Goal: Task Accomplishment & Management: Use online tool/utility

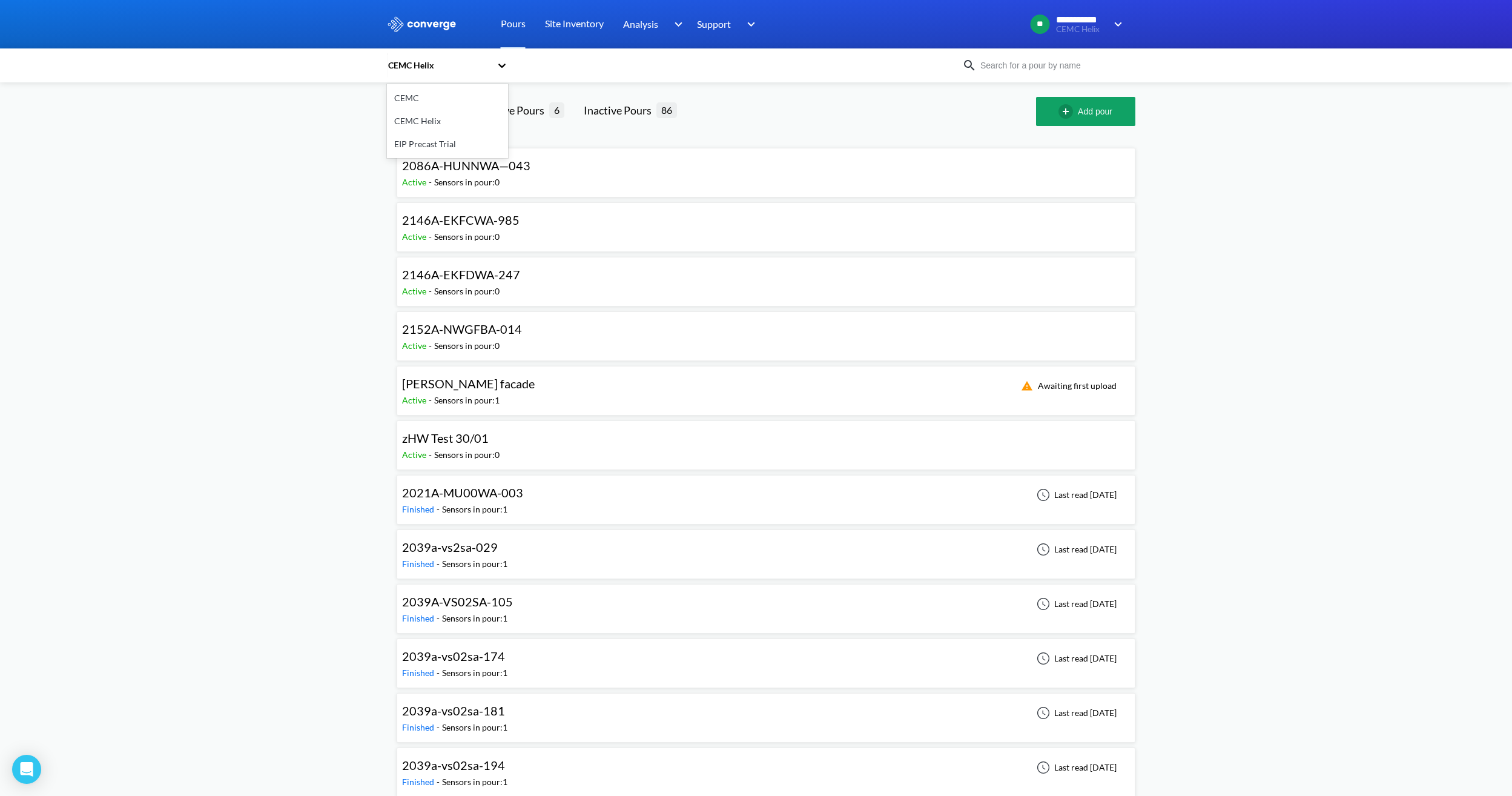
click at [507, 67] on icon at bounding box center [502, 65] width 12 height 12
click at [424, 97] on div "CEMC" at bounding box center [448, 98] width 121 height 23
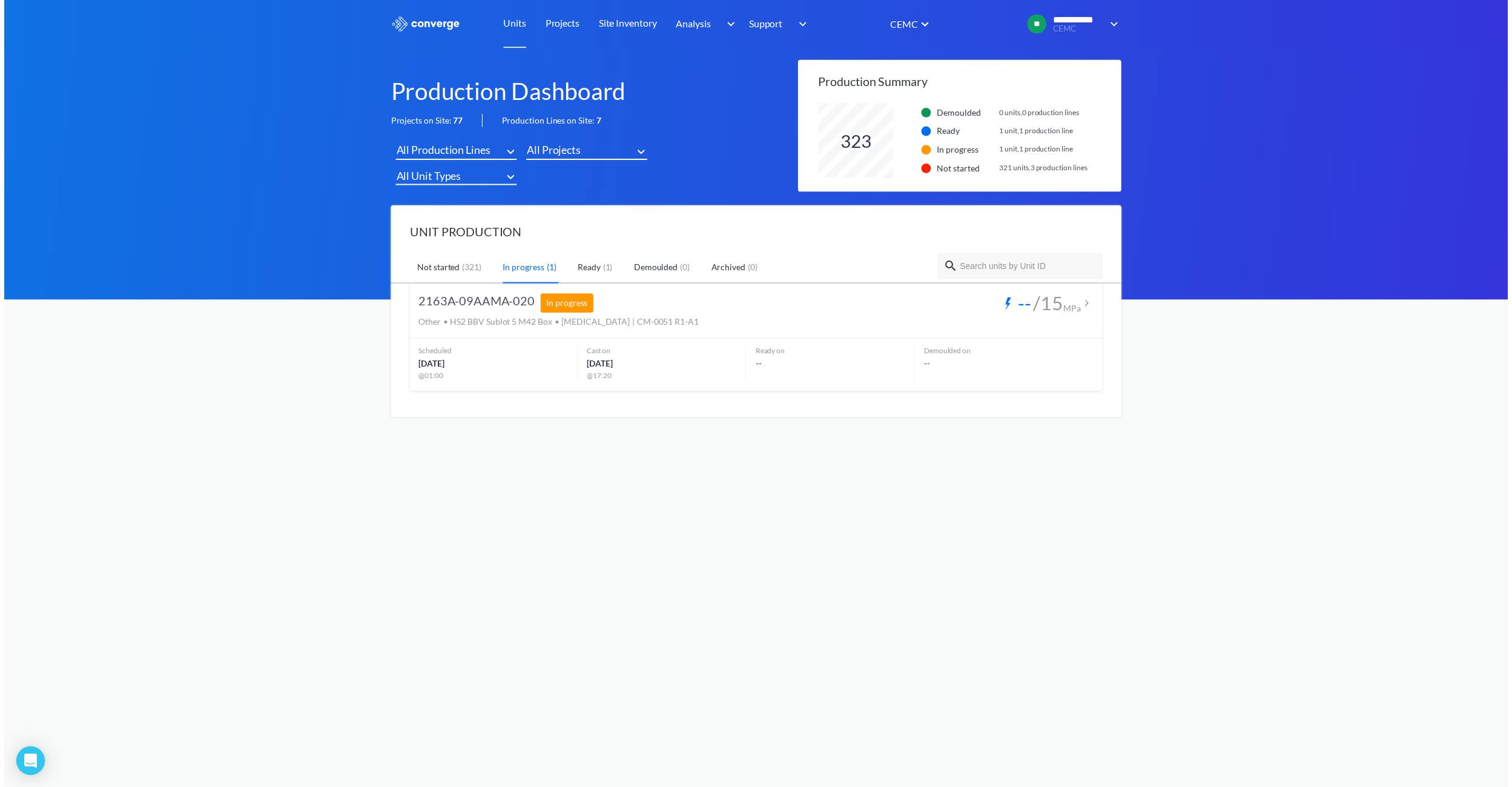
scroll to position [76, 307]
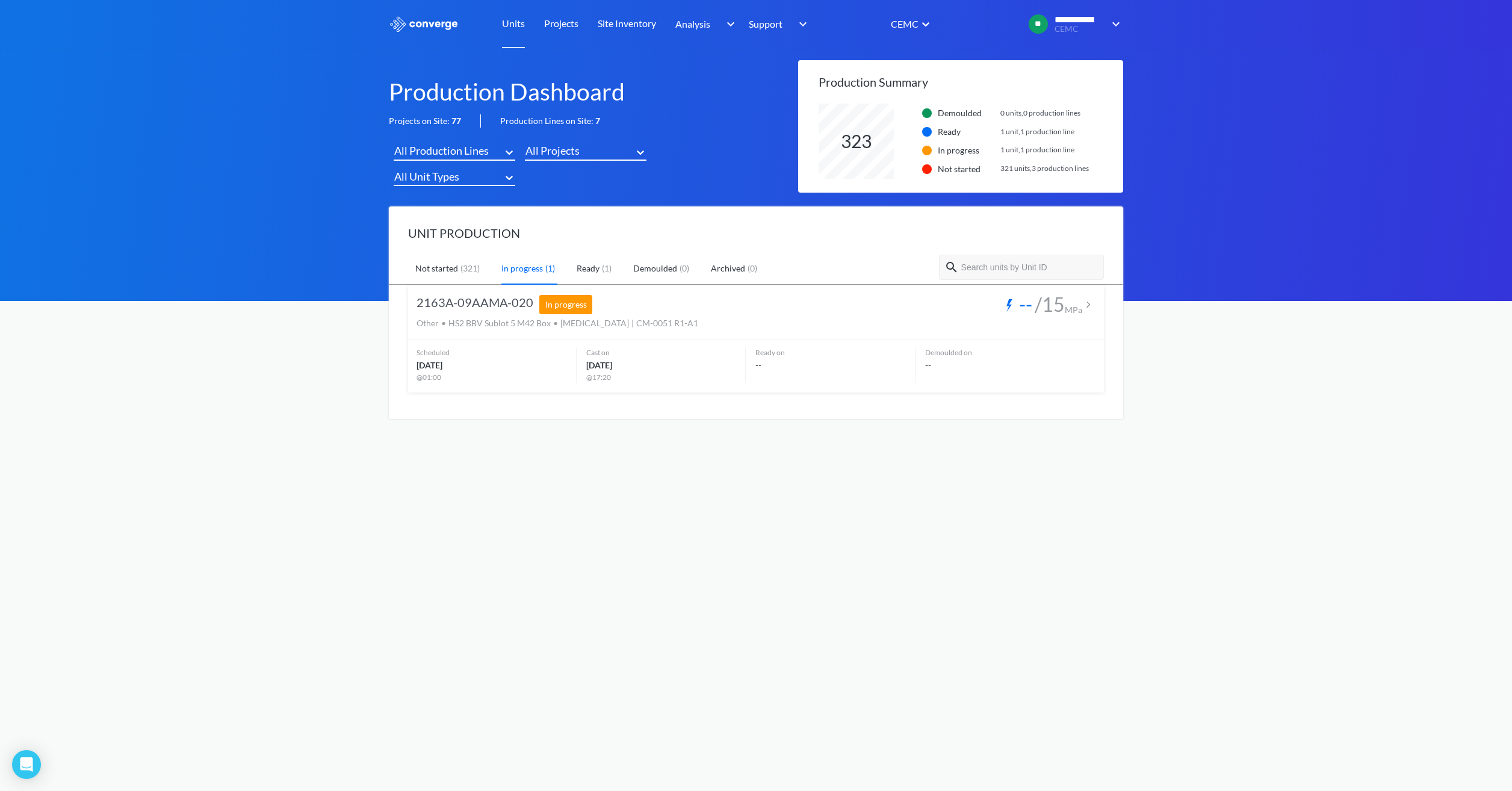
click at [602, 275] on link "Ready ( 1 )" at bounding box center [595, 268] width 37 height 31
click at [443, 272] on link "Not started ( 321 )" at bounding box center [448, 268] width 67 height 31
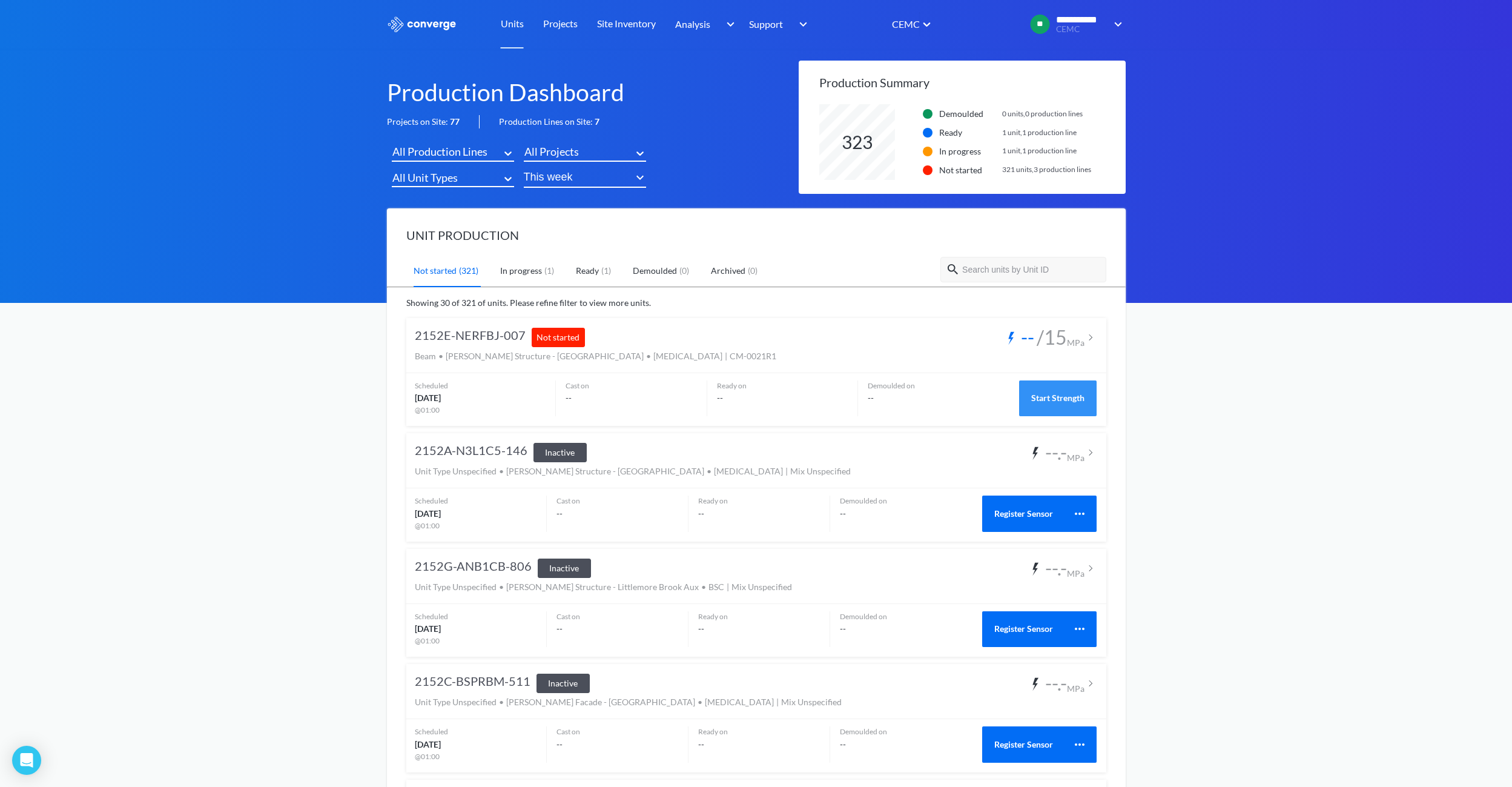
click at [1053, 386] on button "Start Strength" at bounding box center [1058, 398] width 78 height 36
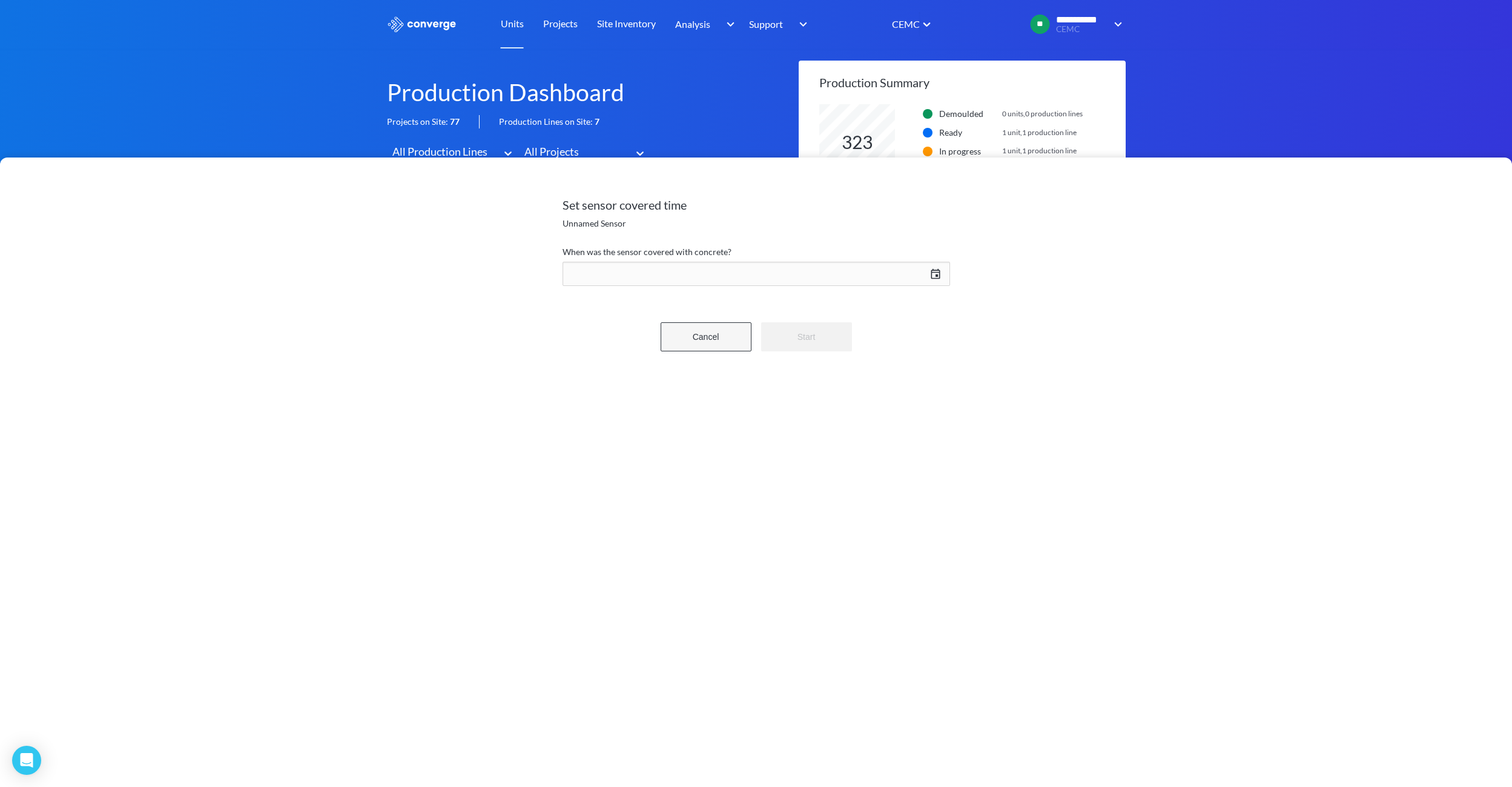
click at [693, 335] on button "Cancel" at bounding box center [706, 337] width 91 height 29
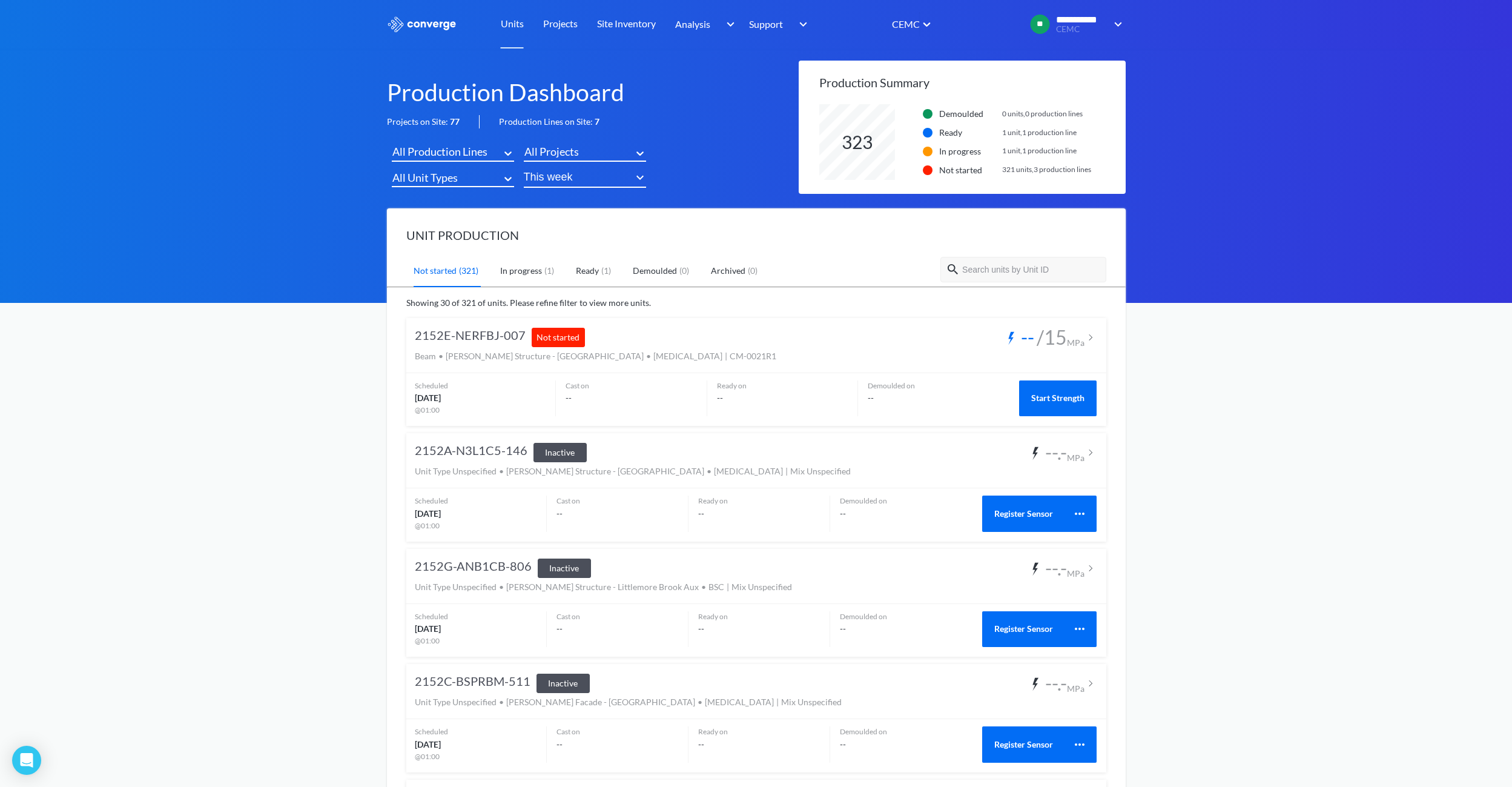
click at [1089, 335] on img at bounding box center [1090, 337] width 12 height 12
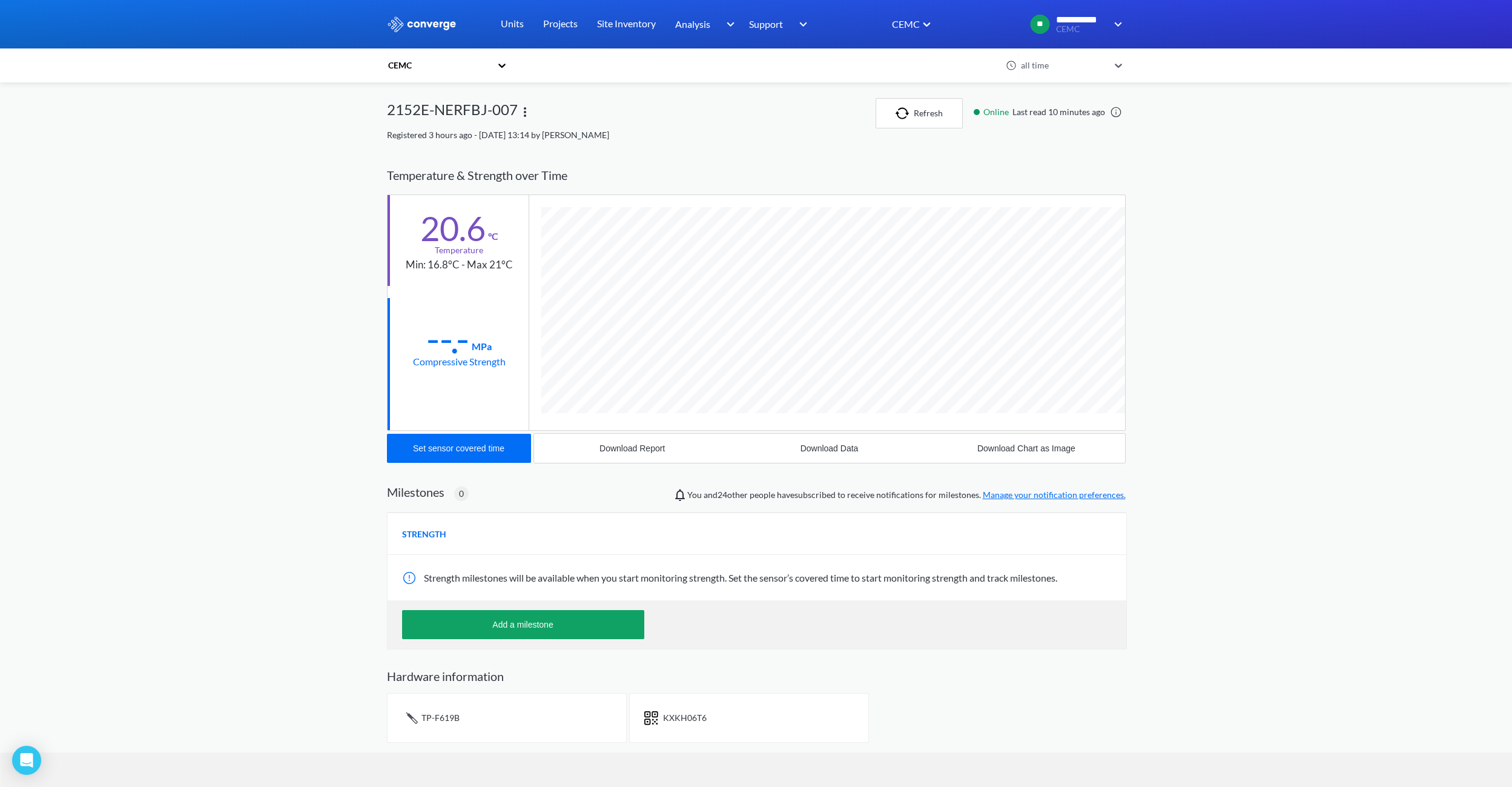
scroll to position [824, 739]
click at [489, 452] on div "Set sensor covered time" at bounding box center [459, 448] width 92 height 10
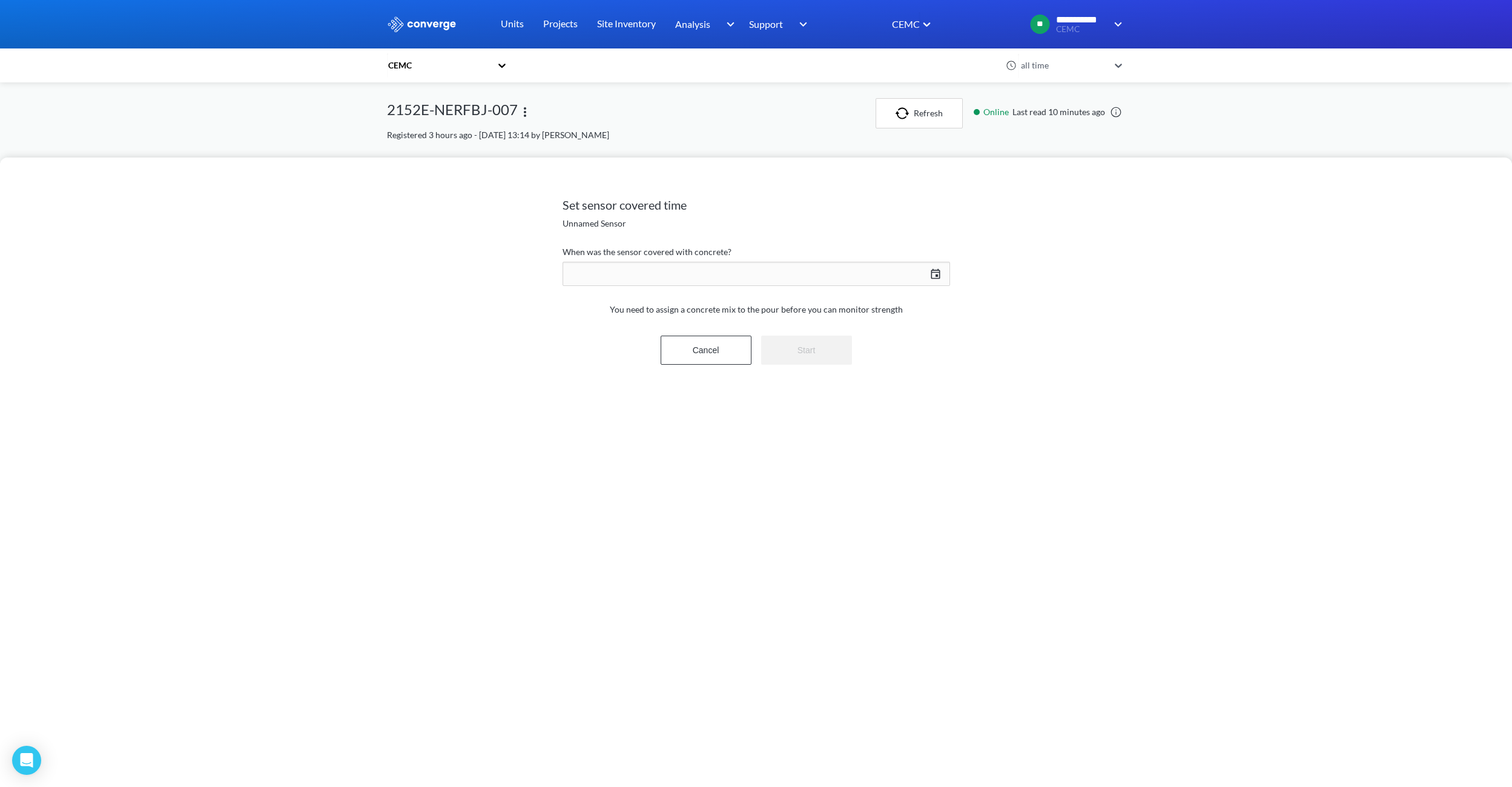
click at [941, 265] on div "[DATE] Press the down arrow key to interact with the calendar and select a date…" at bounding box center [756, 273] width 387 height 29
click at [898, 514] on button "Save" at bounding box center [903, 521] width 64 height 29
type input "15:53[DATE]"
click at [824, 349] on button "Start" at bounding box center [806, 350] width 91 height 29
click at [799, 292] on button "Confirm" at bounding box center [806, 299] width 91 height 29
